Goal: Book appointment/travel/reservation

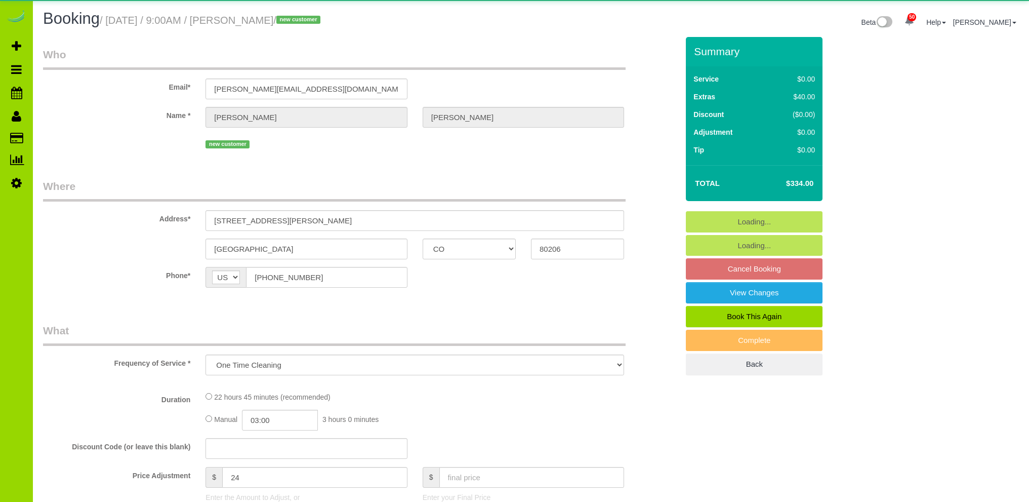
select select "CO"
select select "number:5"
select select "number:19"
select select "string:fspay-02ff0bb3-9ccf-430b-a3dc-3f42a692856e"
select select "4"
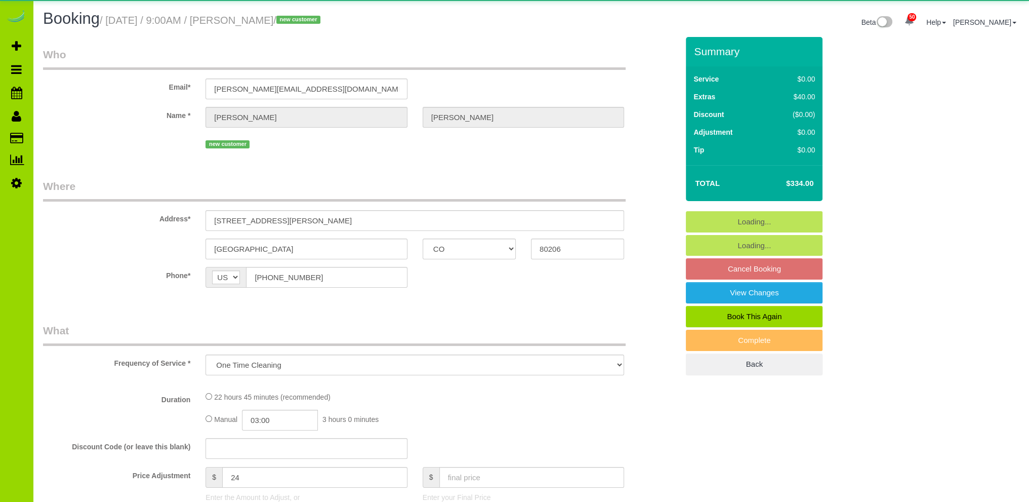
select select "spot1"
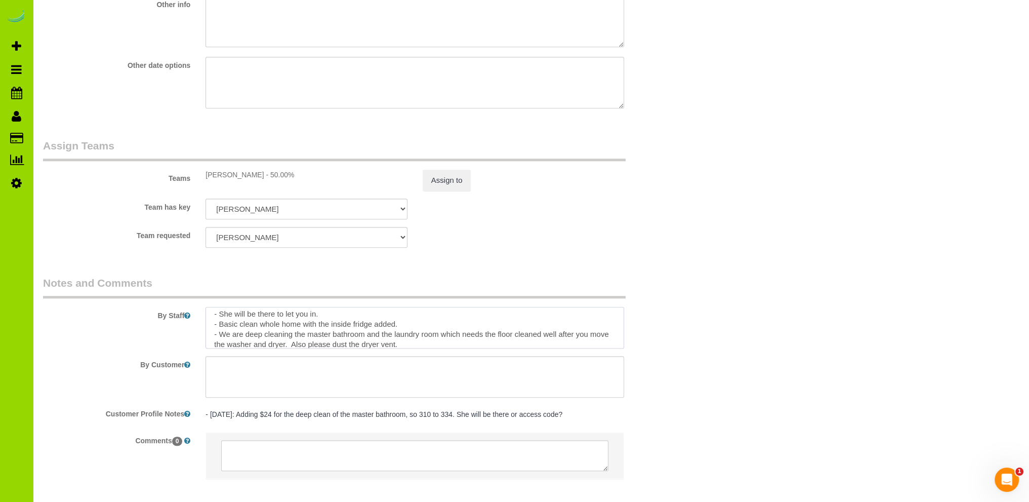
scroll to position [20, 0]
click at [233, 340] on textarea at bounding box center [415, 328] width 419 height 42
drag, startPoint x: 497, startPoint y: 331, endPoint x: 526, endPoint y: 323, distance: 30.7
click at [497, 331] on textarea at bounding box center [415, 328] width 419 height 42
click at [601, 330] on textarea at bounding box center [415, 328] width 419 height 42
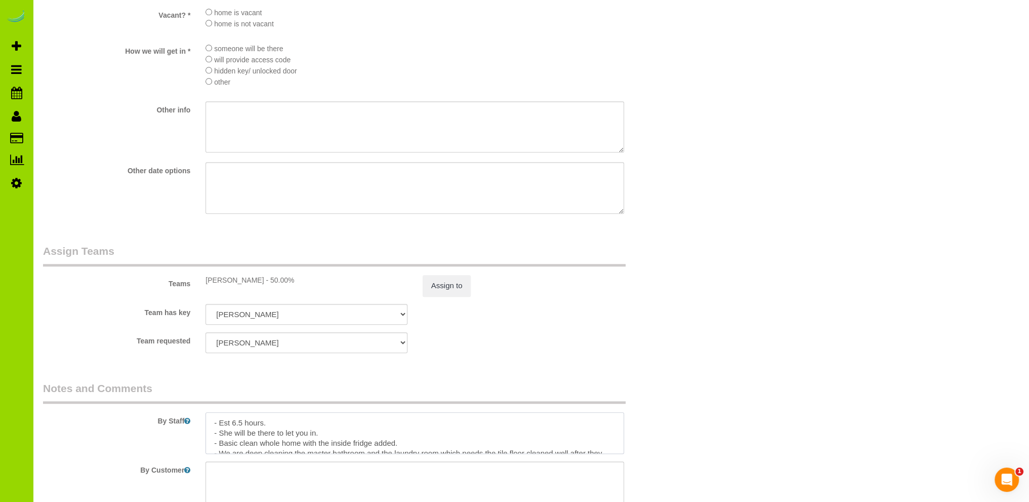
scroll to position [1370, 0]
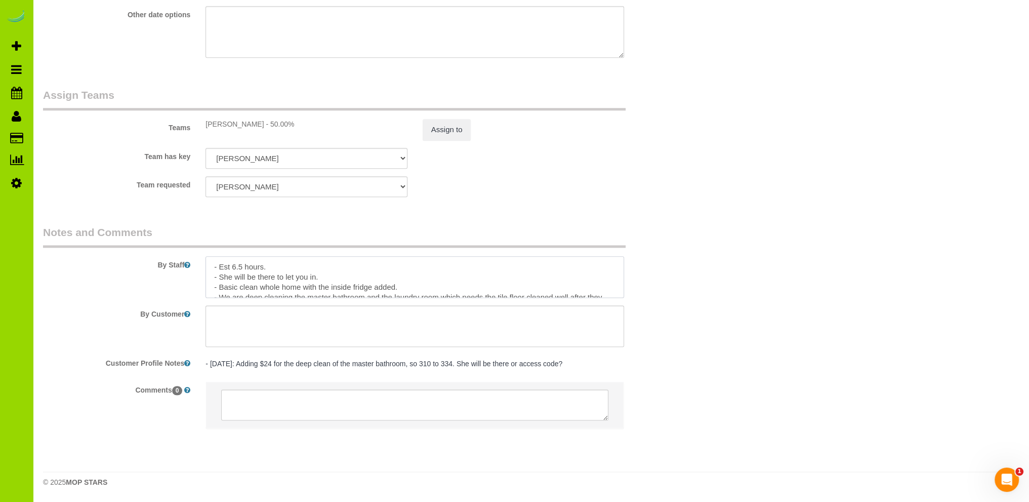
click at [303, 270] on textarea at bounding box center [415, 277] width 419 height 42
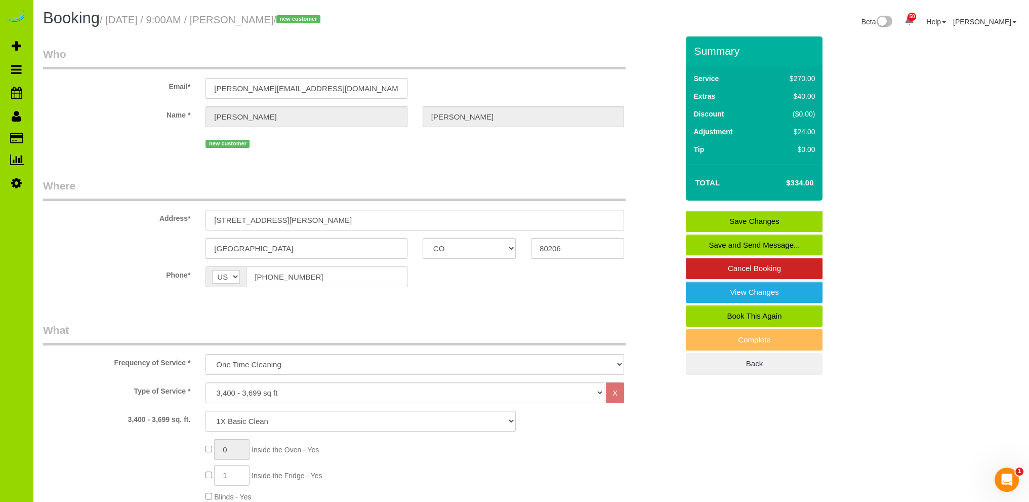
scroll to position [0, 0]
type textarea "- Est 6.5 hours. Team of two people please. - She will be there to let you in. …"
click at [741, 221] on link "Save Changes" at bounding box center [754, 221] width 137 height 21
